Goal: Find specific page/section: Find specific page/section

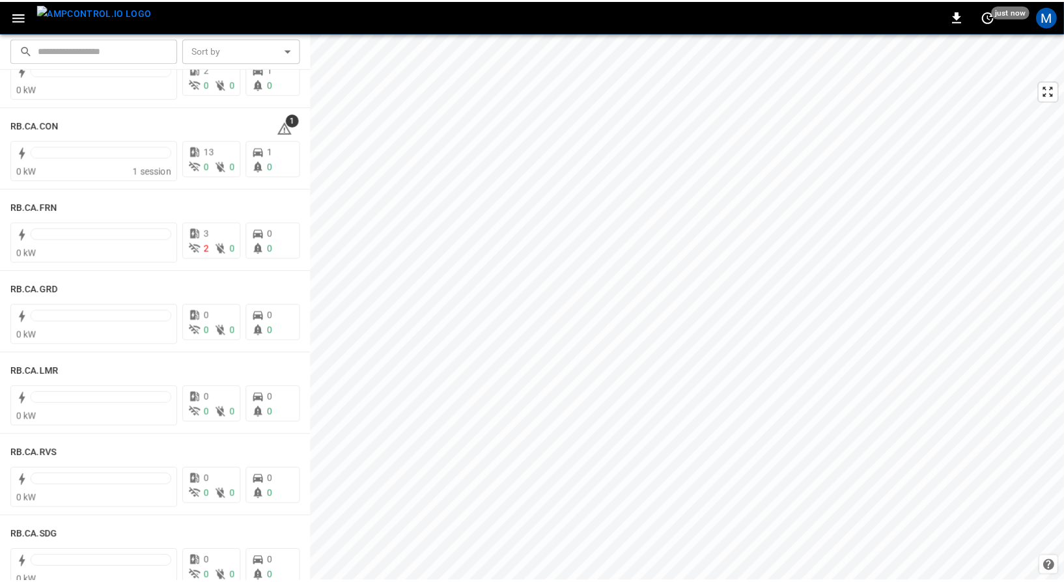
scroll to position [1747, 0]
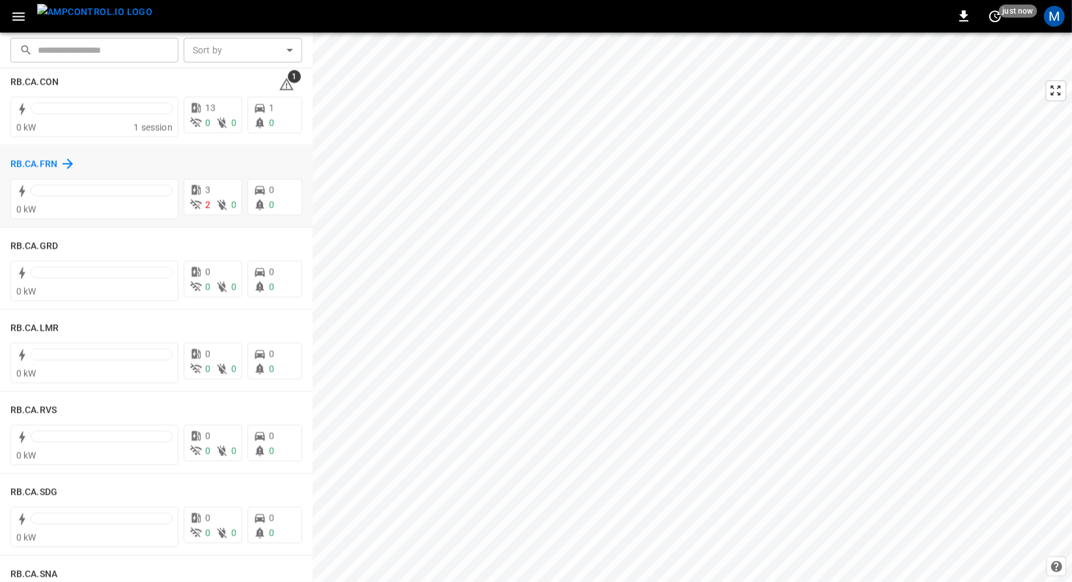
click at [53, 156] on div "RB.CA.FRN" at bounding box center [42, 164] width 65 height 16
